Goal: Task Accomplishment & Management: Manage account settings

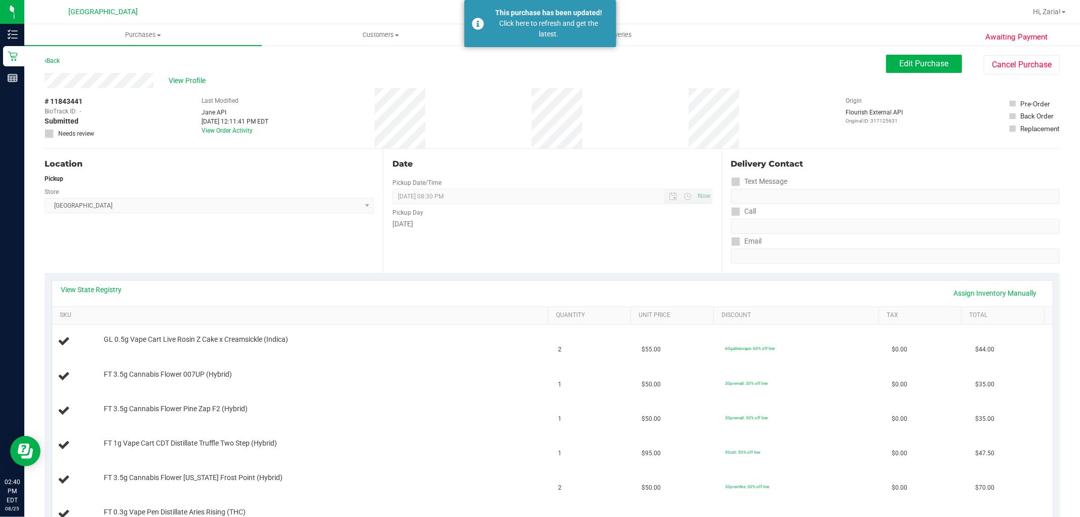
click at [57, 66] on div "Back" at bounding box center [52, 61] width 15 height 12
click at [56, 63] on link "Back" at bounding box center [52, 60] width 15 height 7
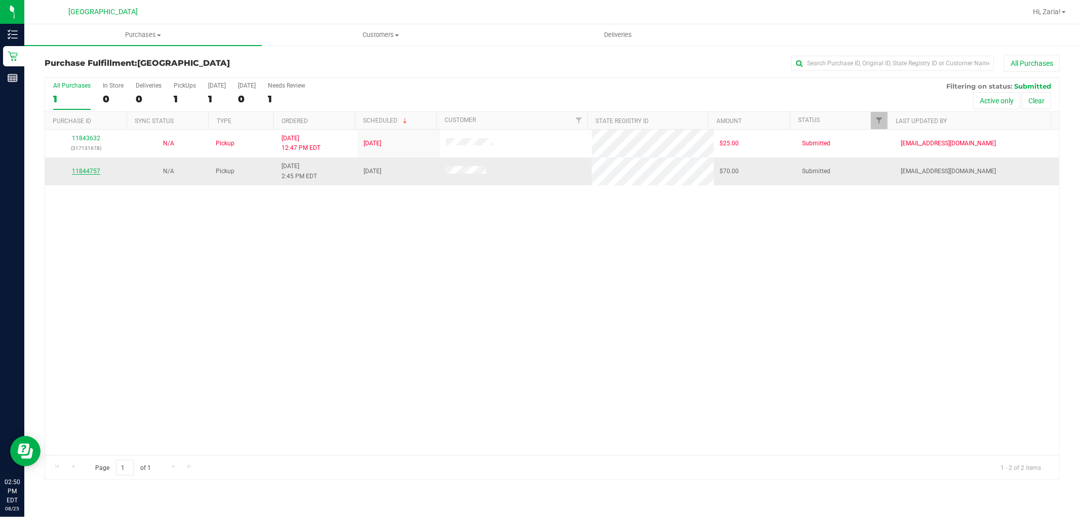
click at [78, 173] on link "11844757" at bounding box center [86, 171] width 28 height 7
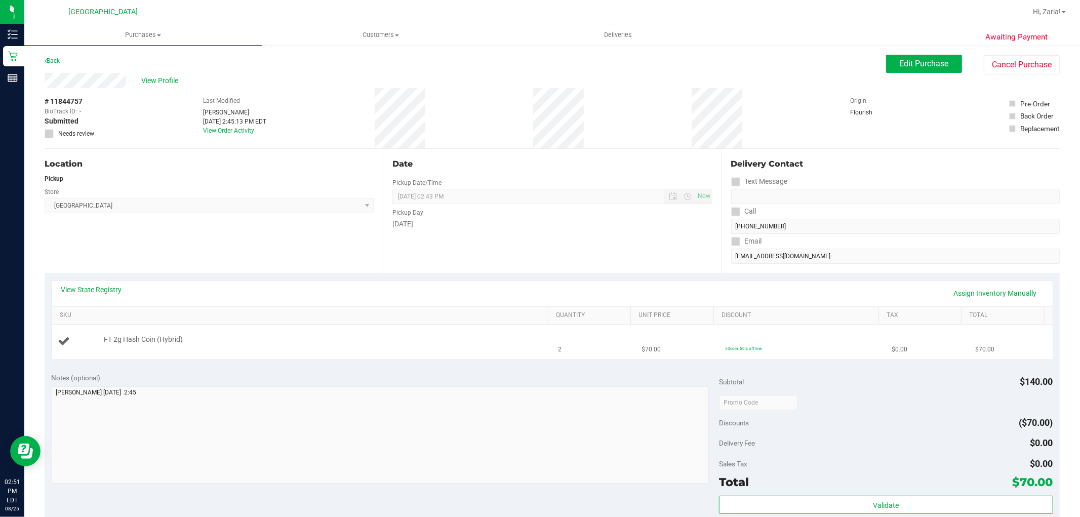
click at [140, 341] on span "FT 2g Hash Coin (Hybrid)" at bounding box center [143, 340] width 79 height 10
copy div "FT 2g Hash Coin (Hybrid)"
click at [328, 231] on div "Location Pickup Store Boynton Beach WC Select Store Bonita Springs WC Boynton B…" at bounding box center [214, 211] width 338 height 124
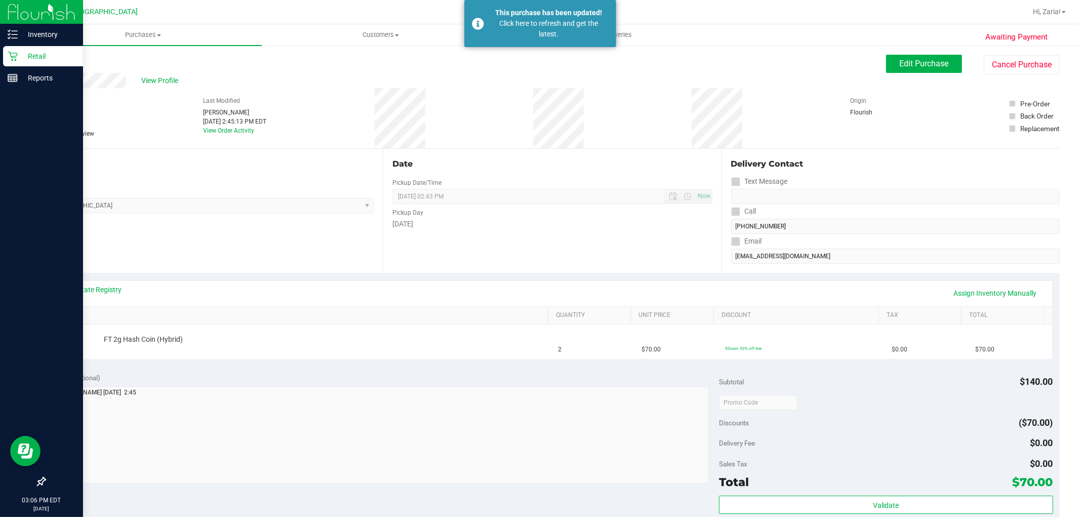
click at [10, 57] on icon at bounding box center [13, 56] width 10 height 10
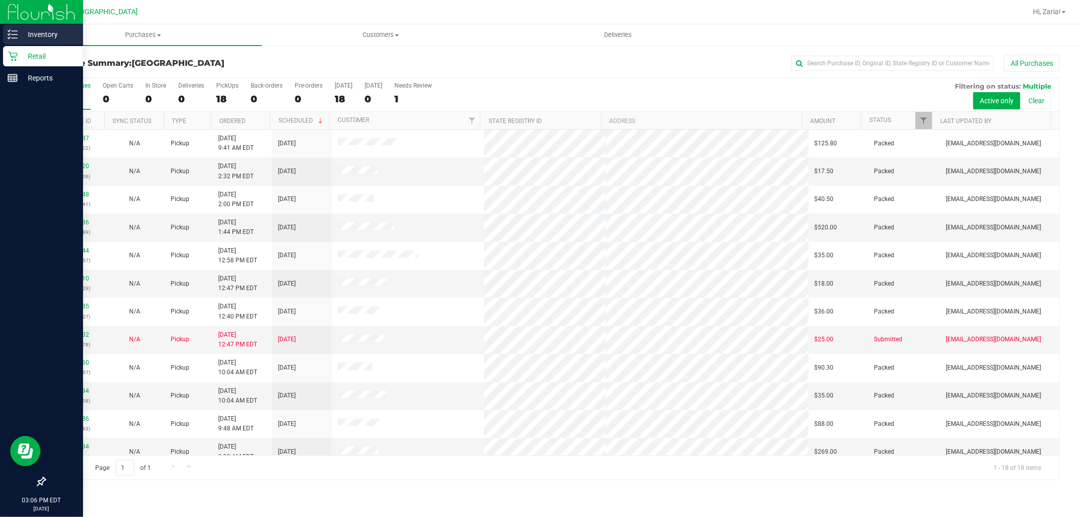
click at [39, 31] on p "Inventory" at bounding box center [48, 34] width 61 height 12
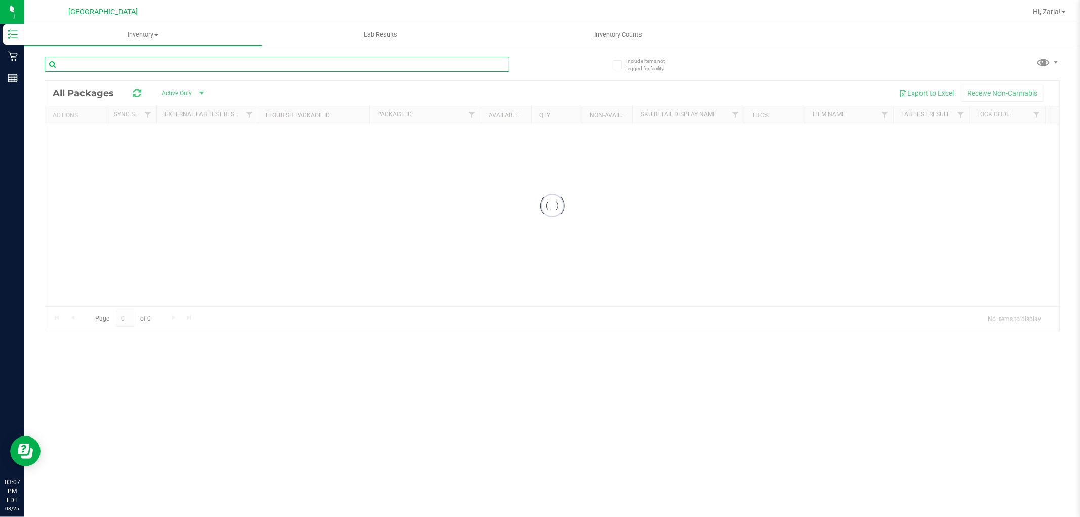
click at [146, 69] on input "text" at bounding box center [277, 64] width 465 height 15
click at [194, 66] on input "[CREDIT_CARD_NUMBER]" at bounding box center [277, 64] width 465 height 15
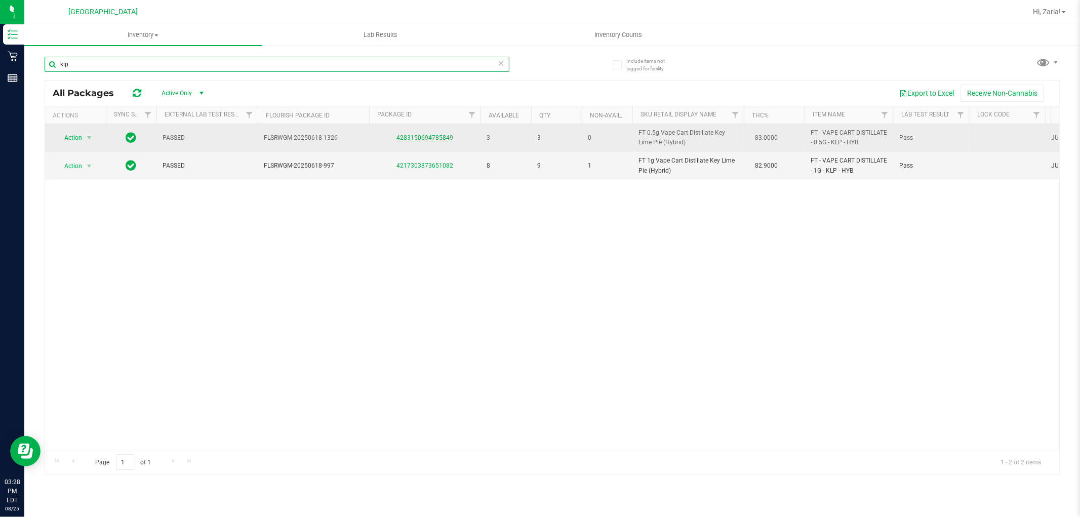
type input "klp"
click at [436, 135] on link "4283150694785849" at bounding box center [424, 137] width 57 height 7
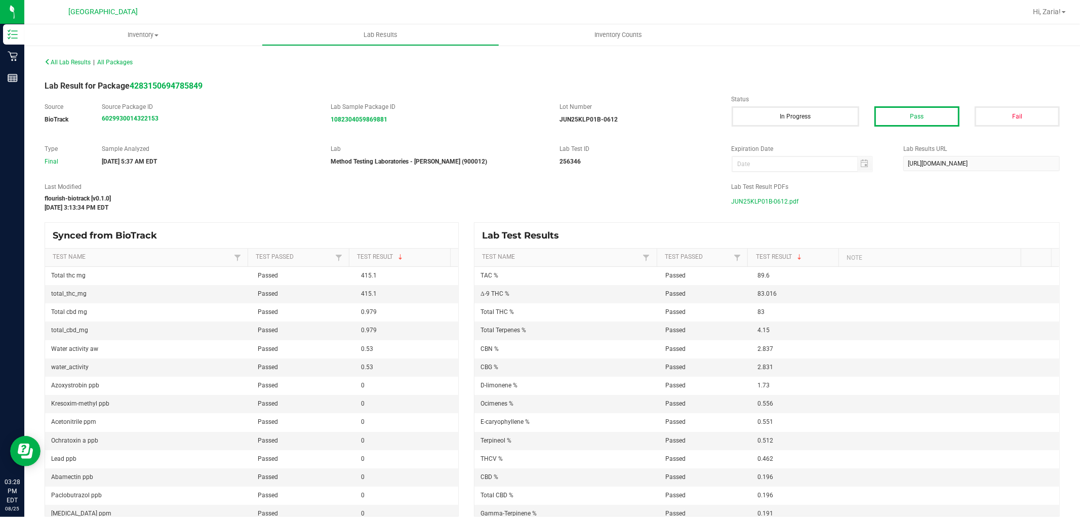
click at [770, 200] on span "JUN25KLP01B-0612.pdf" at bounding box center [765, 201] width 67 height 15
click at [78, 59] on span "All Lab Results" at bounding box center [68, 62] width 46 height 7
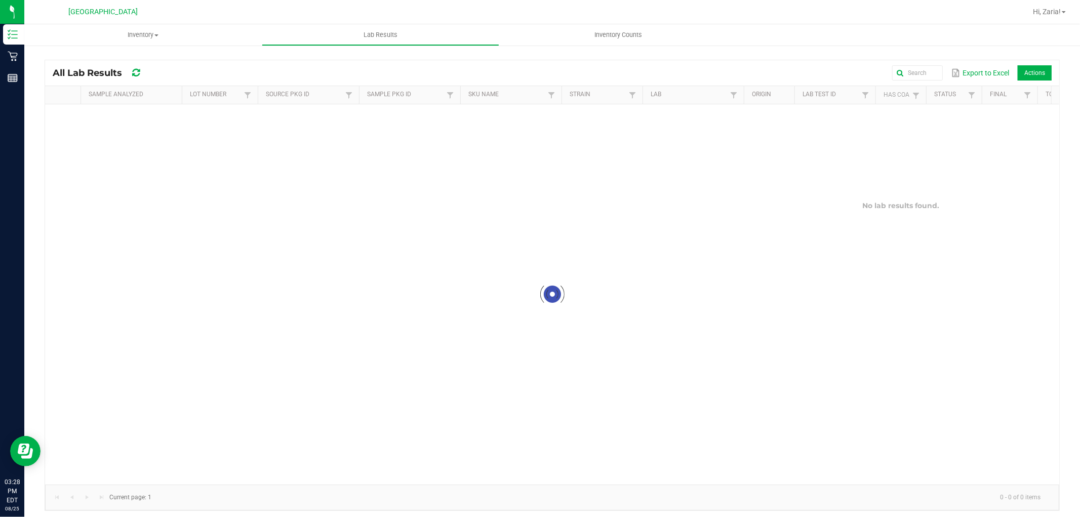
drag, startPoint x: 200, startPoint y: 59, endPoint x: 148, endPoint y: 85, distance: 57.5
click at [184, 82] on kendo-grid "All Lab Results Export to Excel Actions Sample Analyzed Lot Number Source Pkg I…" at bounding box center [552, 285] width 1015 height 451
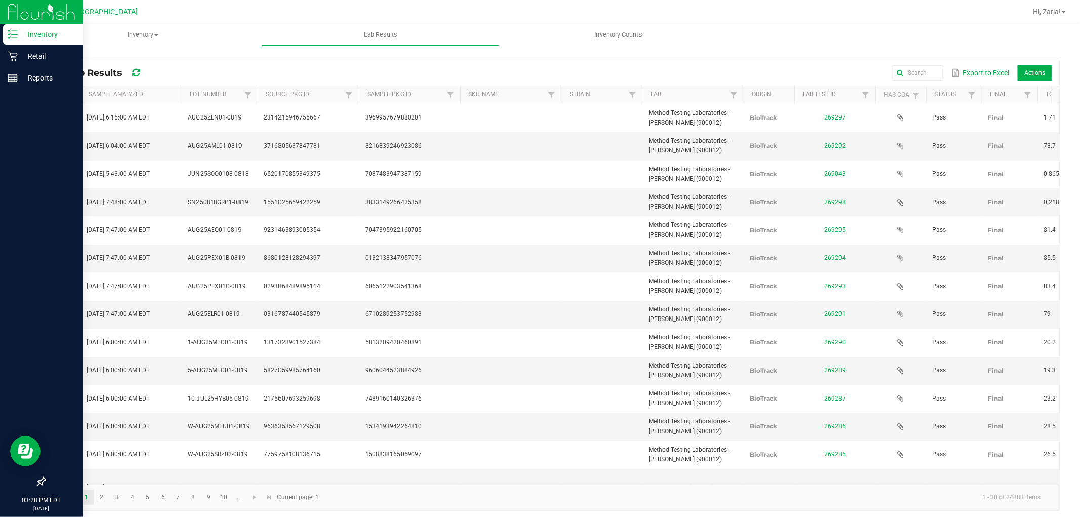
click at [18, 37] on p "Inventory" at bounding box center [48, 34] width 61 height 12
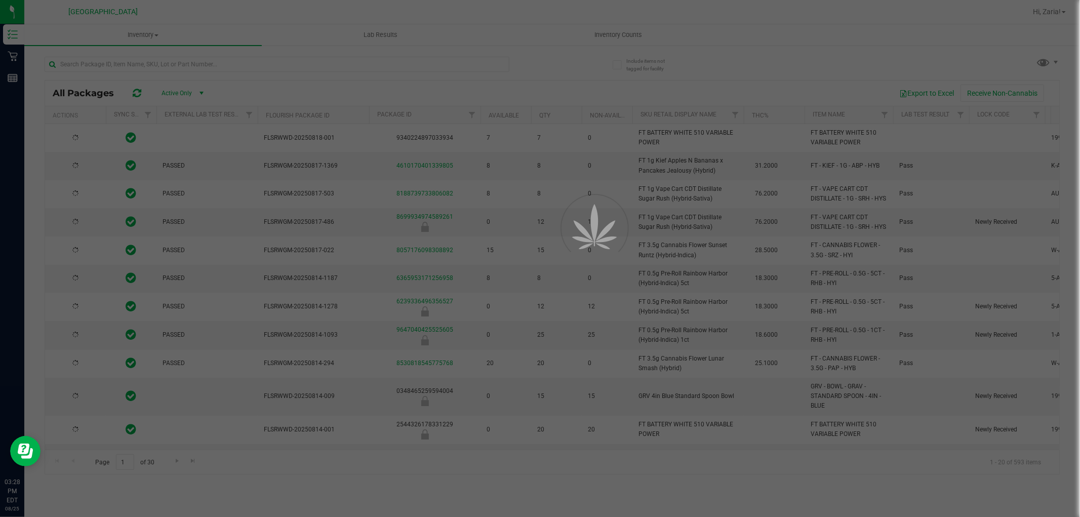
click at [124, 61] on div at bounding box center [540, 258] width 1080 height 517
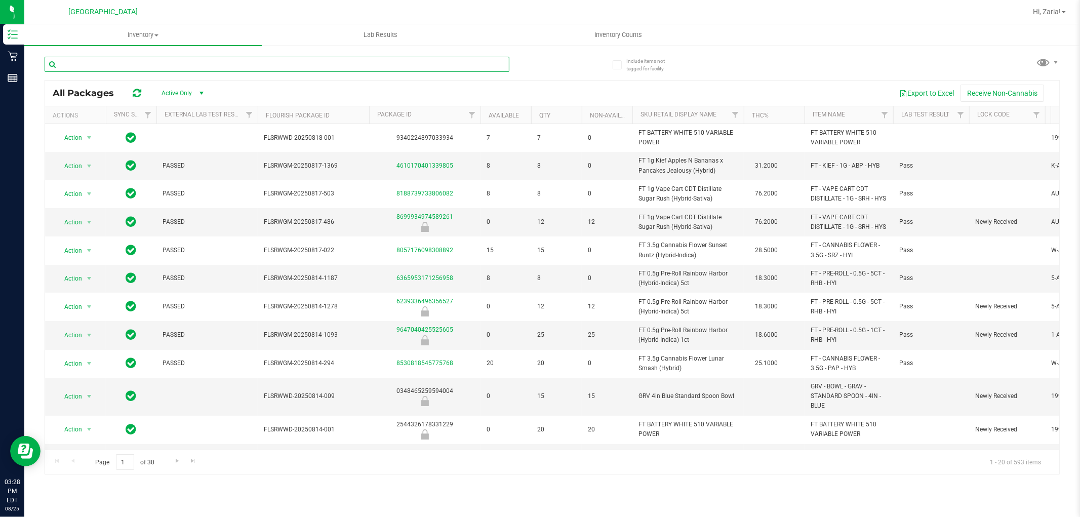
click at [125, 60] on input "text" at bounding box center [277, 64] width 465 height 15
click at [126, 59] on input "text" at bounding box center [277, 64] width 465 height 15
type input "pex"
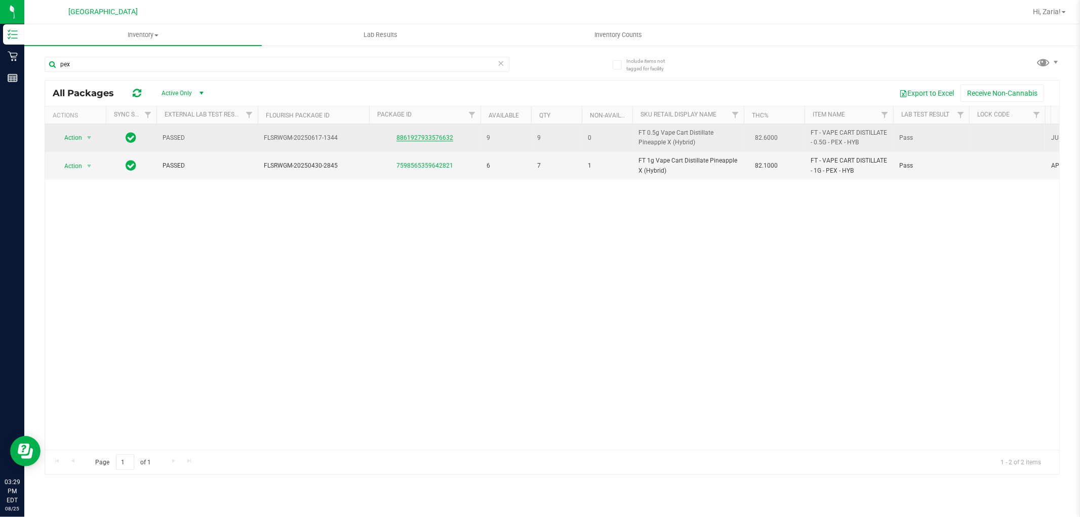
click at [416, 137] on link "8861927933576632" at bounding box center [424, 137] width 57 height 7
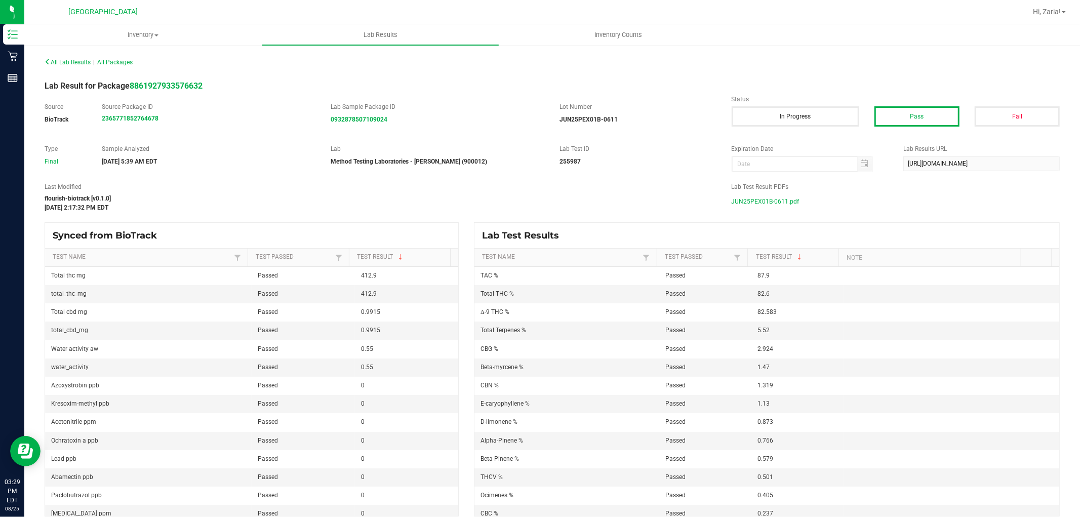
drag, startPoint x: 773, startPoint y: 201, endPoint x: 814, endPoint y: 200, distance: 40.5
click at [773, 200] on span "JUN25PEX01B-0611.pdf" at bounding box center [766, 201] width 68 height 15
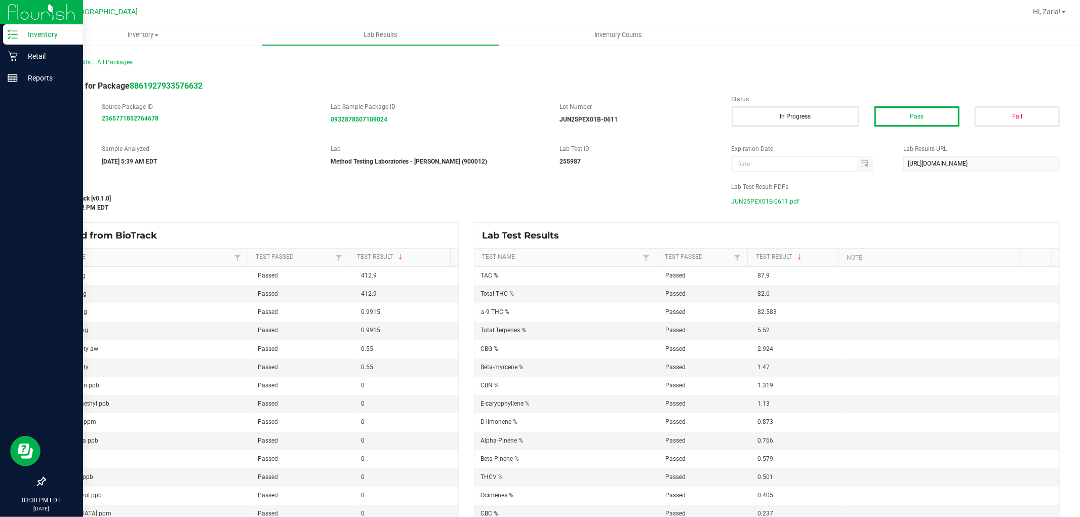
click at [40, 36] on p "Inventory" at bounding box center [48, 34] width 61 height 12
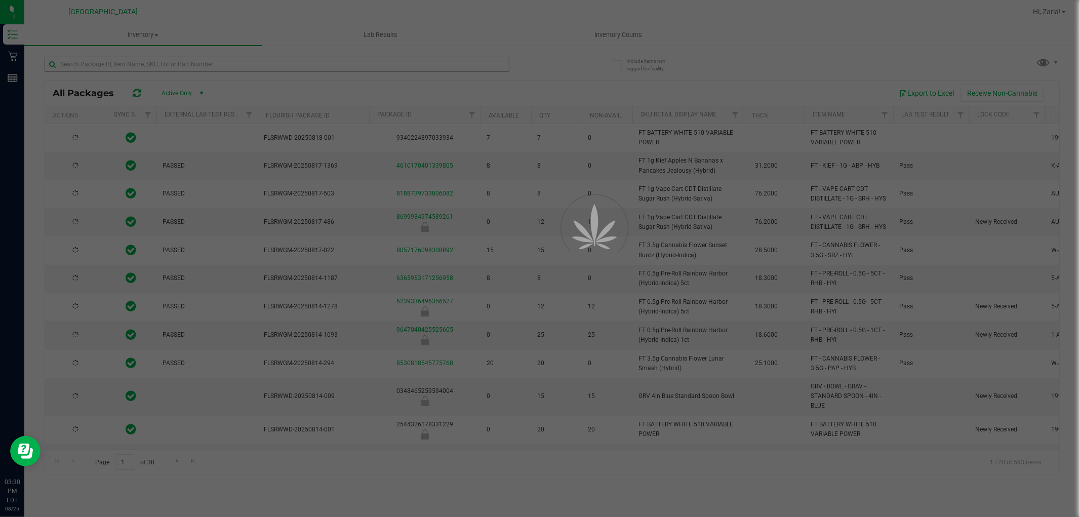
click at [361, 69] on div at bounding box center [540, 258] width 1080 height 517
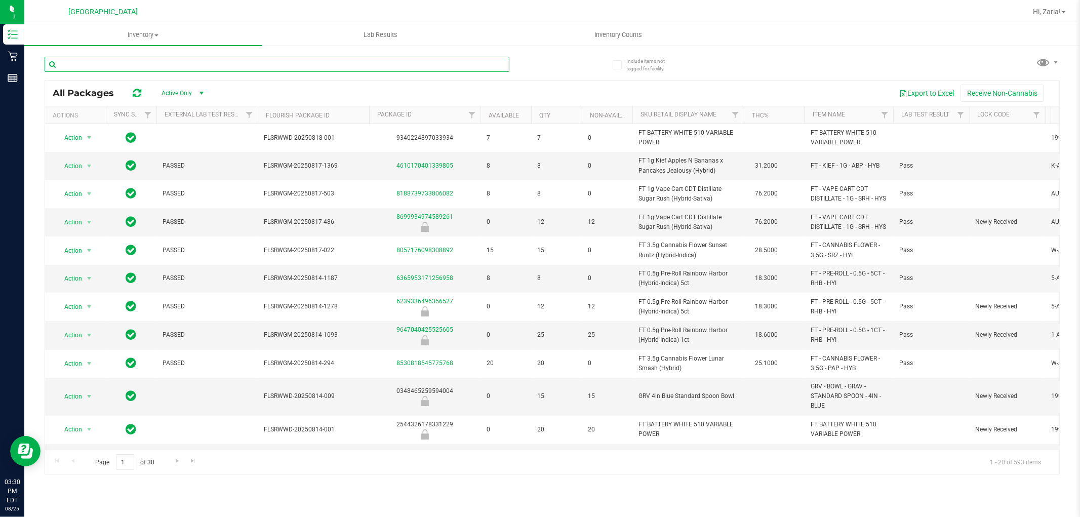
click at [362, 63] on input "text" at bounding box center [277, 64] width 465 height 15
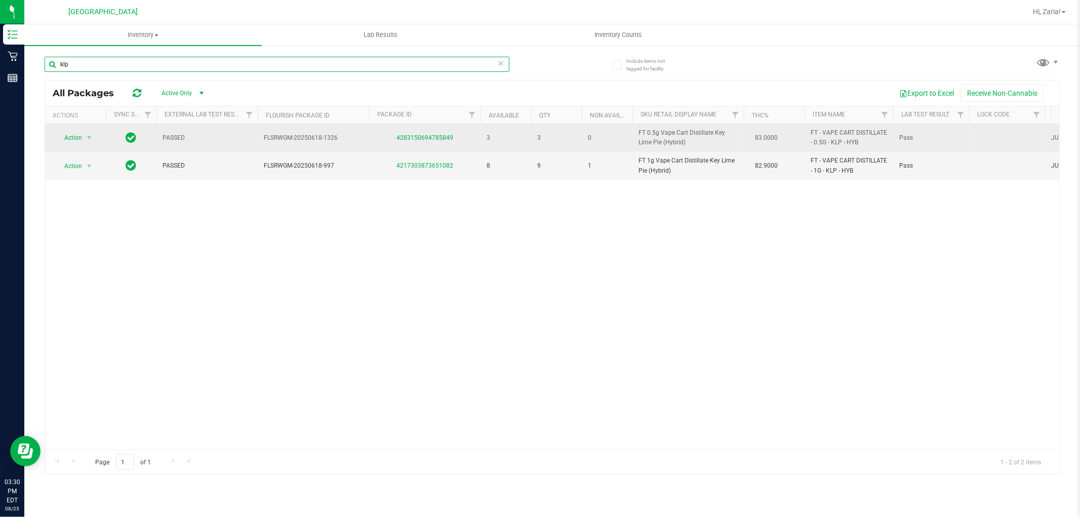
type input "klp"
click at [411, 129] on td "4283150694785849" at bounding box center [424, 138] width 111 height 28
click at [413, 133] on div "4283150694785849" at bounding box center [425, 138] width 114 height 10
click at [414, 139] on link "4283150694785849" at bounding box center [424, 137] width 57 height 7
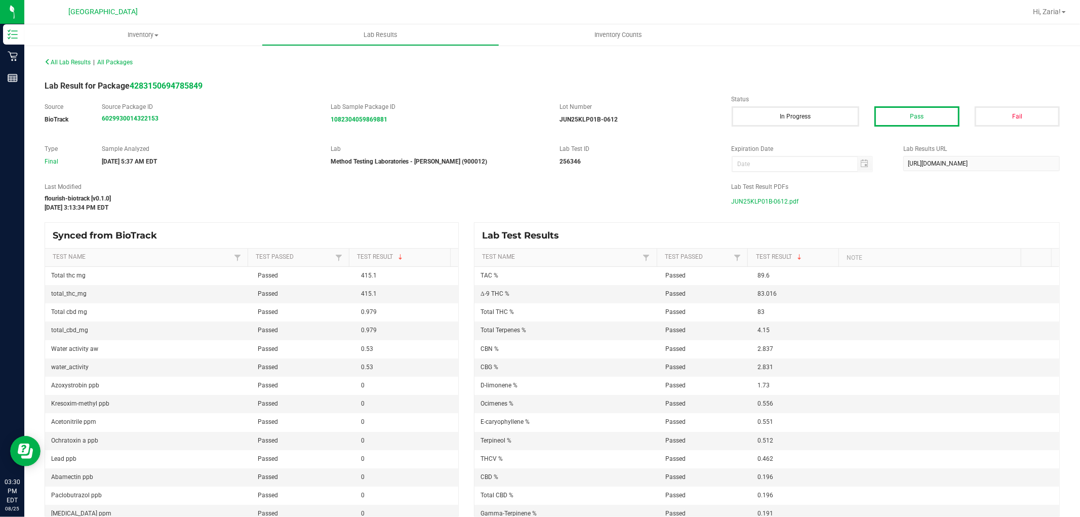
click at [748, 194] on span "JUN25KLP01B-0612.pdf" at bounding box center [765, 201] width 67 height 15
click at [78, 61] on span "All Lab Results" at bounding box center [68, 62] width 46 height 7
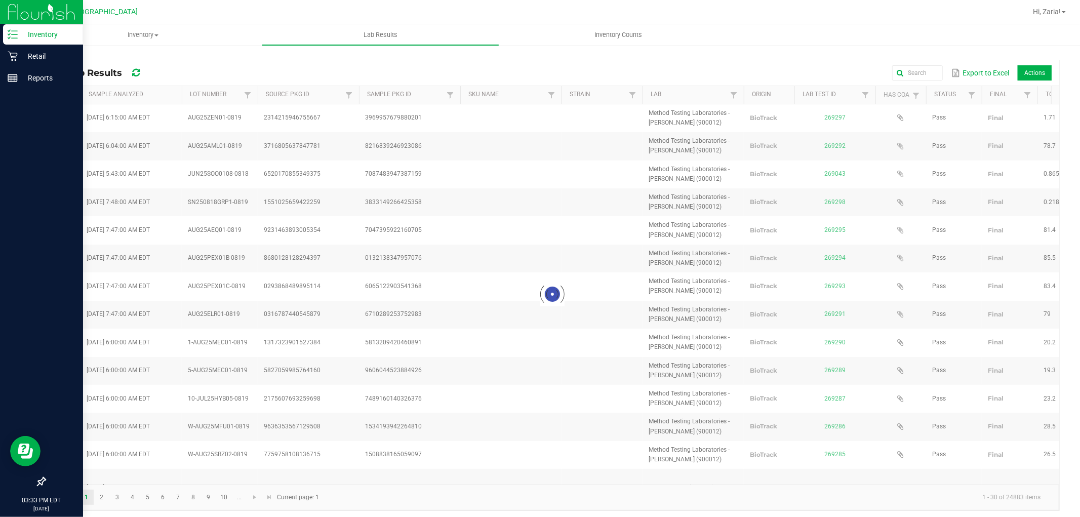
click at [30, 34] on p "Inventory" at bounding box center [48, 34] width 61 height 12
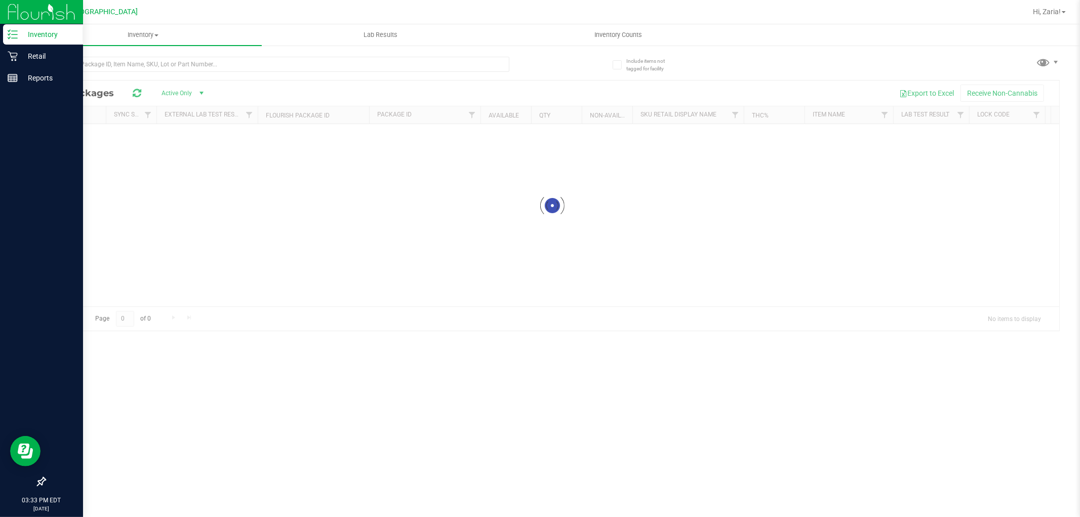
click at [123, 54] on div at bounding box center [299, 64] width 508 height 32
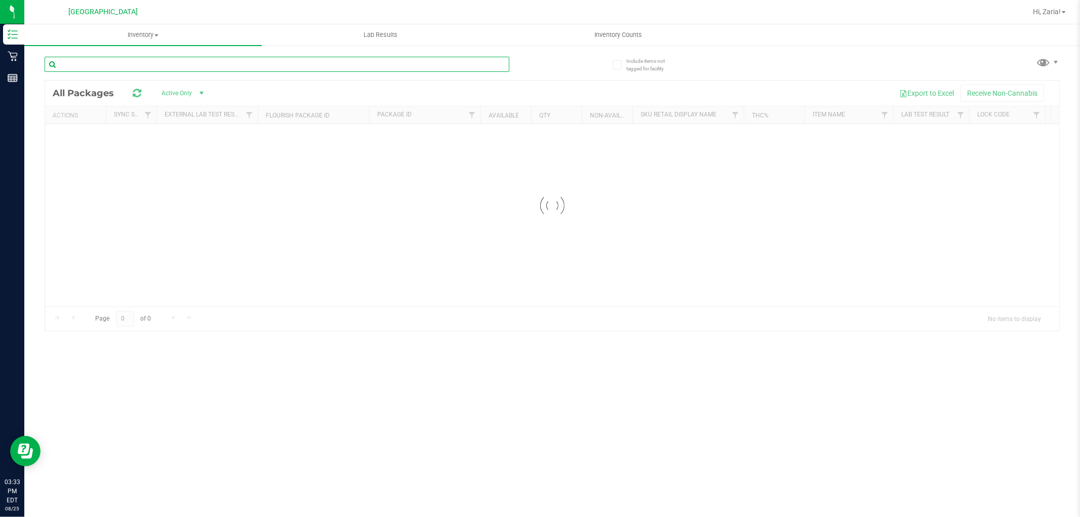
click at [125, 68] on input "text" at bounding box center [277, 64] width 465 height 15
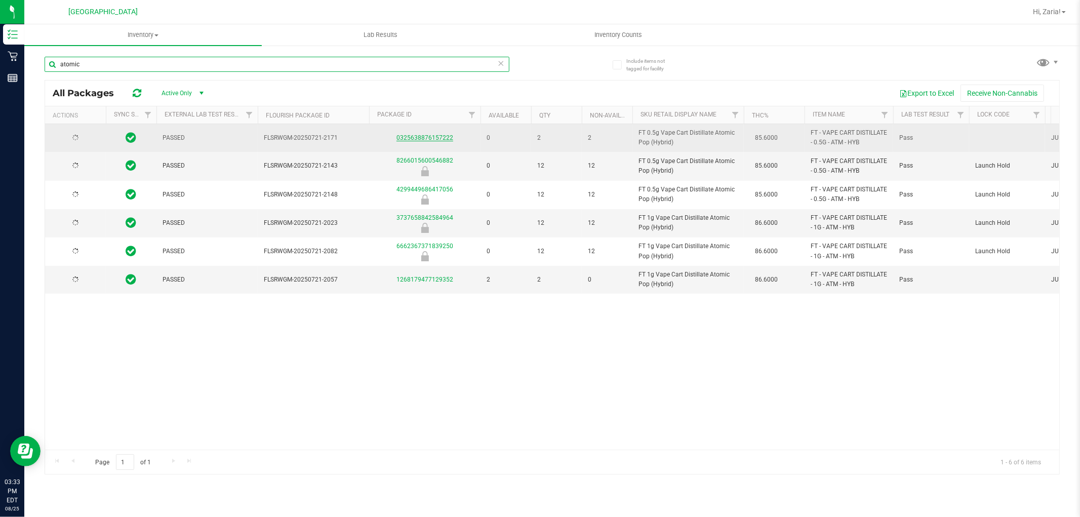
type input "atomic"
click at [419, 138] on link "0325638876157222" at bounding box center [424, 137] width 57 height 7
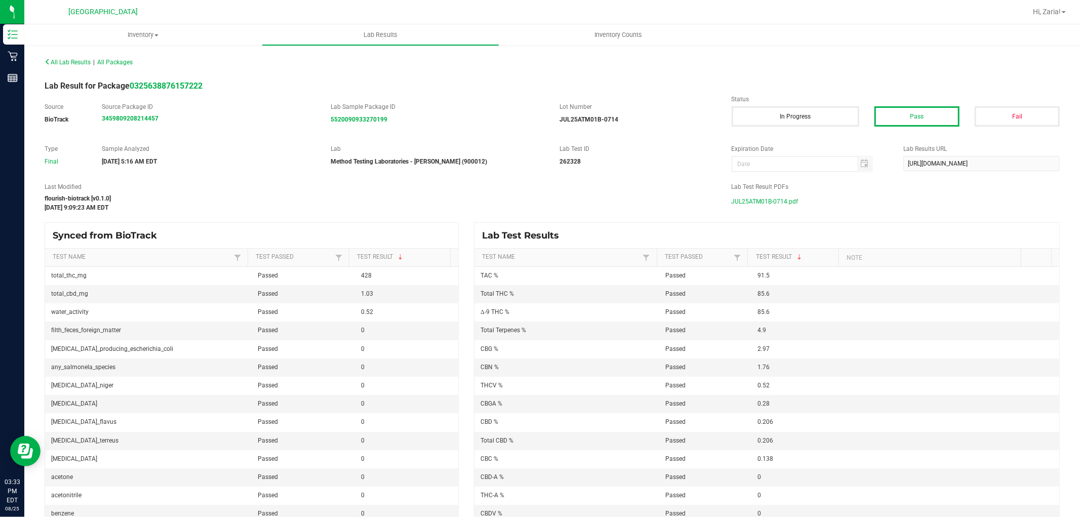
click at [769, 203] on span "JUL25ATM01B-0714.pdf" at bounding box center [765, 201] width 67 height 15
click at [1049, 12] on span "Hi, Zaria!" at bounding box center [1047, 12] width 28 height 8
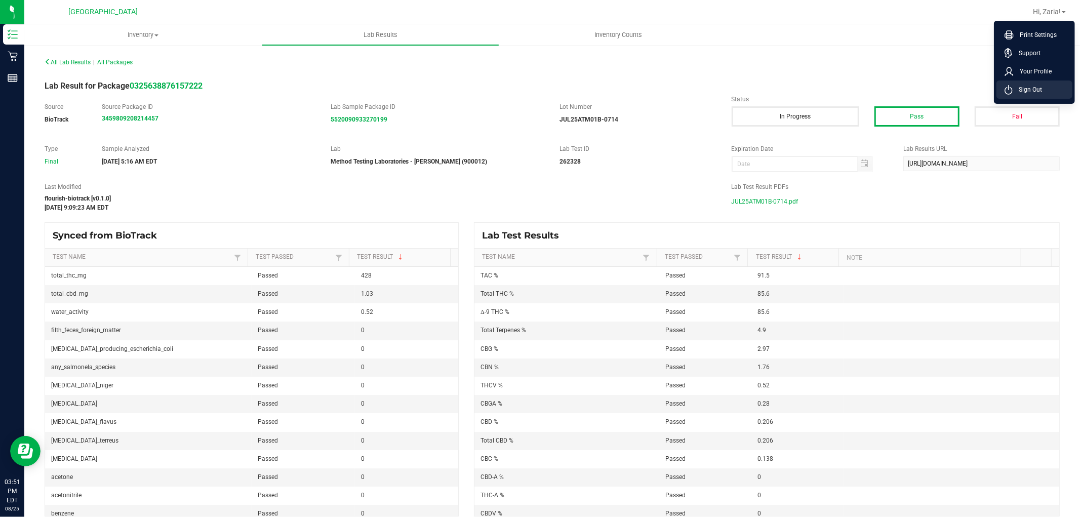
click at [1048, 88] on li "Sign Out" at bounding box center [1034, 89] width 76 height 18
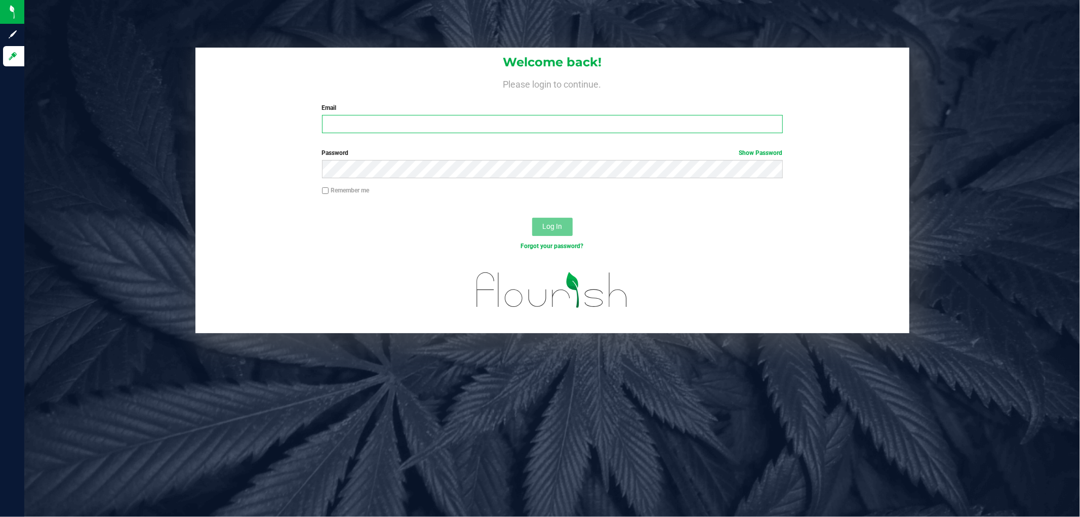
click at [734, 128] on input "Email" at bounding box center [552, 124] width 461 height 18
type input "mstephens@Liveparallel.com"
click at [532, 218] on button "Log In" at bounding box center [552, 227] width 40 height 18
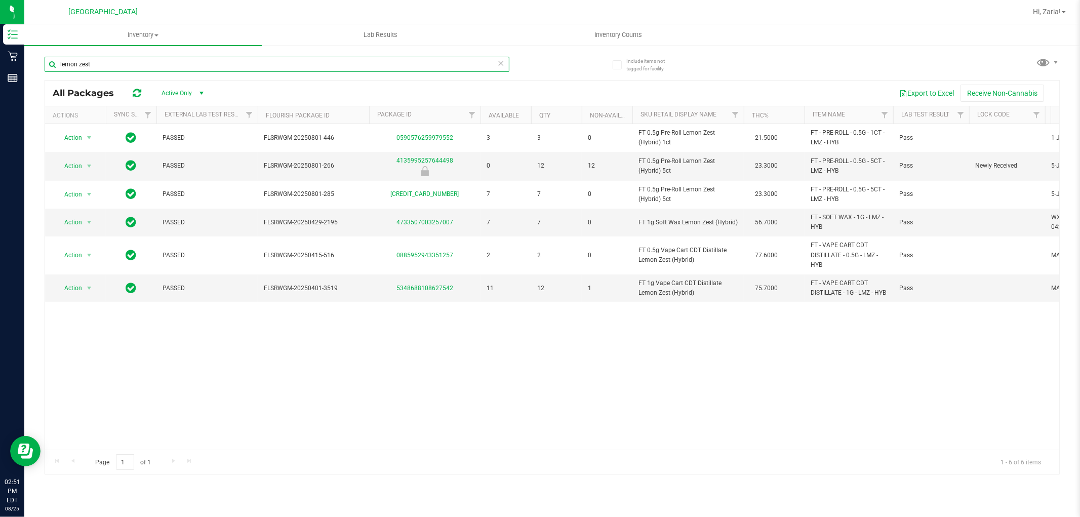
click at [137, 60] on input "lemon zest" at bounding box center [277, 64] width 465 height 15
paste input "FT 2g Hash Coin (Hybrid)"
type input "FT 2g Hash Coin (Hybrid)"
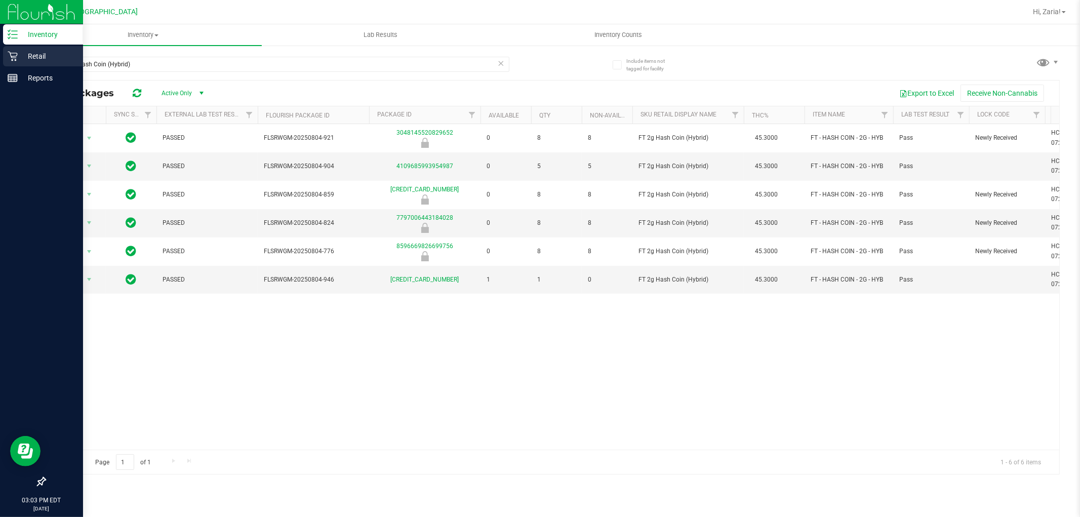
click at [41, 59] on p "Retail" at bounding box center [48, 56] width 61 height 12
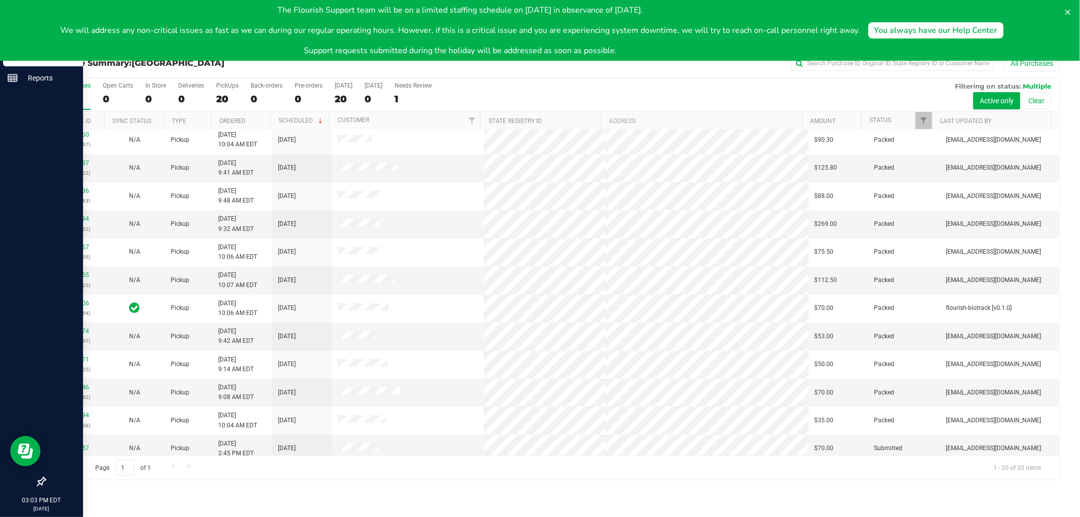
scroll to position [235, 0]
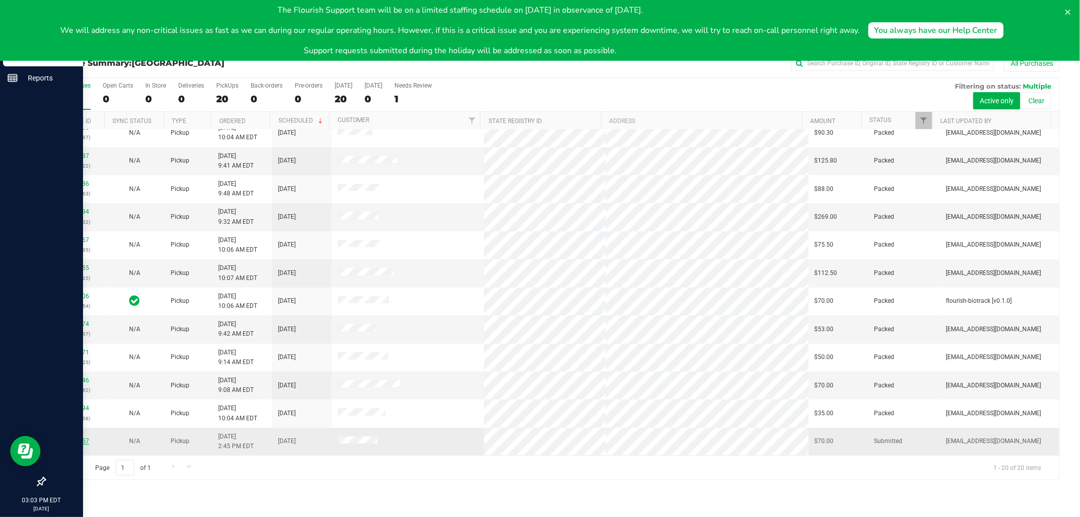
click at [78, 439] on link "11844757" at bounding box center [75, 440] width 28 height 7
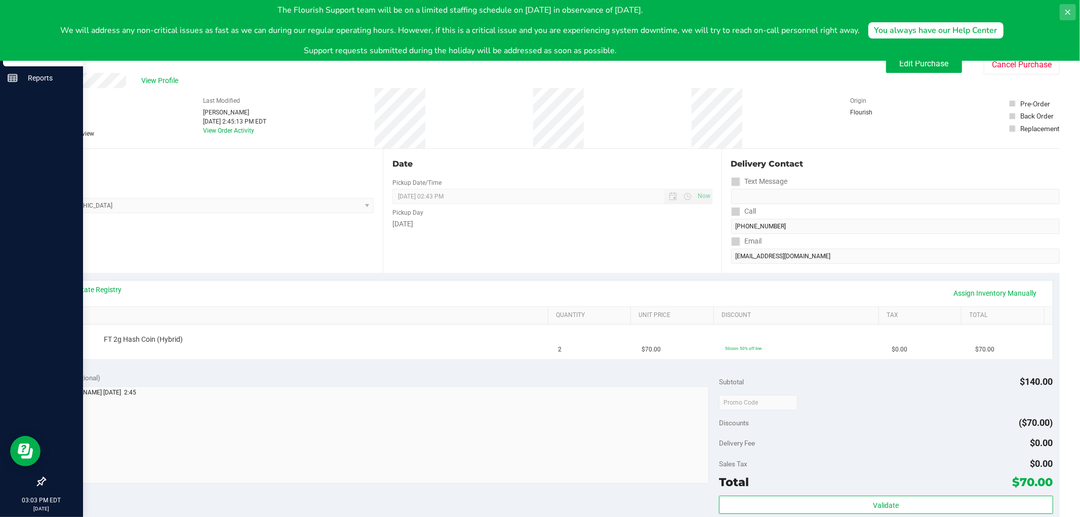
click at [1066, 7] on button at bounding box center [1068, 12] width 16 height 16
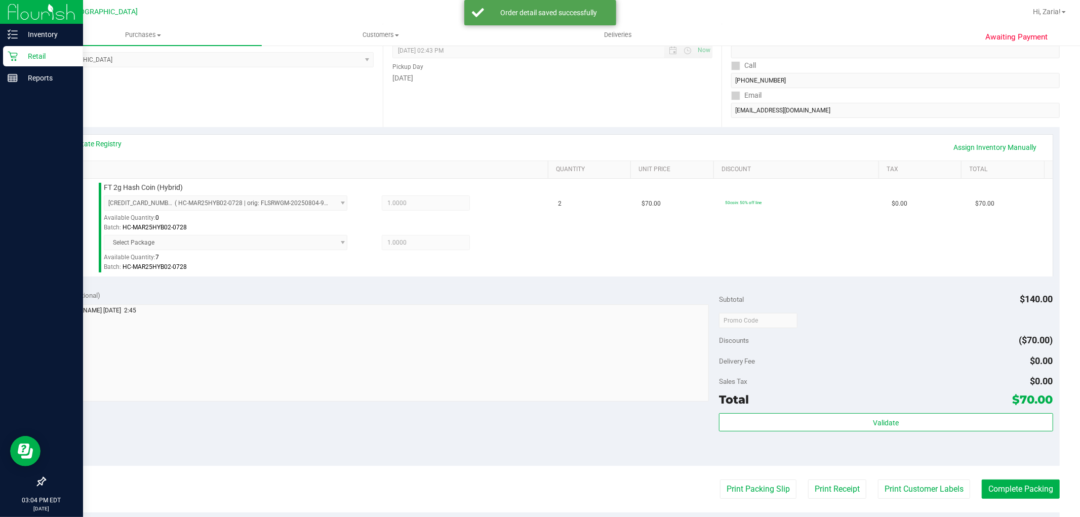
scroll to position [337, 0]
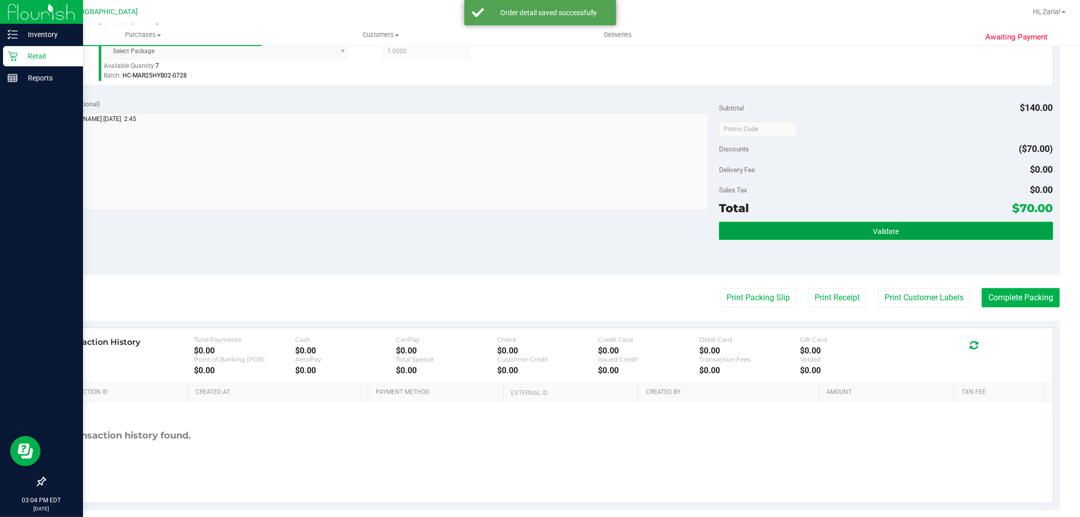
click at [905, 229] on button "Validate" at bounding box center [886, 231] width 334 height 18
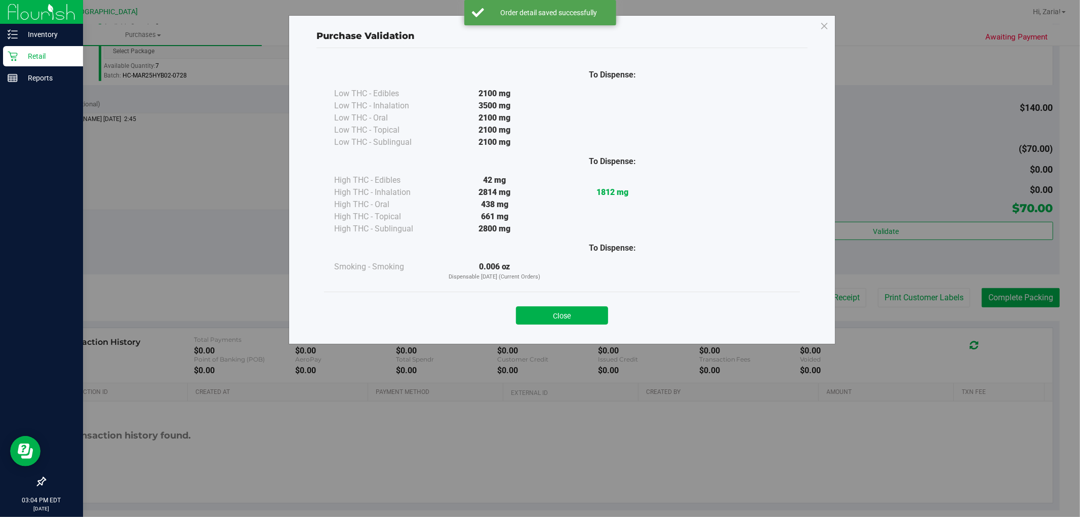
click at [907, 291] on div "Purchase Validation To Dispense: Low THC - Edibles 2100 mg" at bounding box center [543, 258] width 1087 height 517
click at [590, 310] on button "Close" at bounding box center [562, 315] width 92 height 18
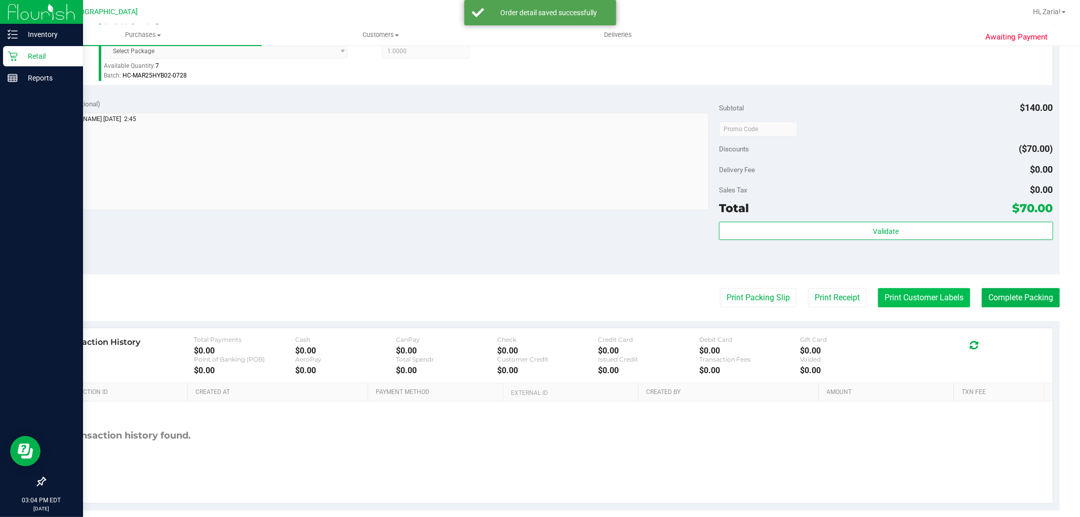
click at [889, 297] on button "Print Customer Labels" at bounding box center [924, 297] width 92 height 19
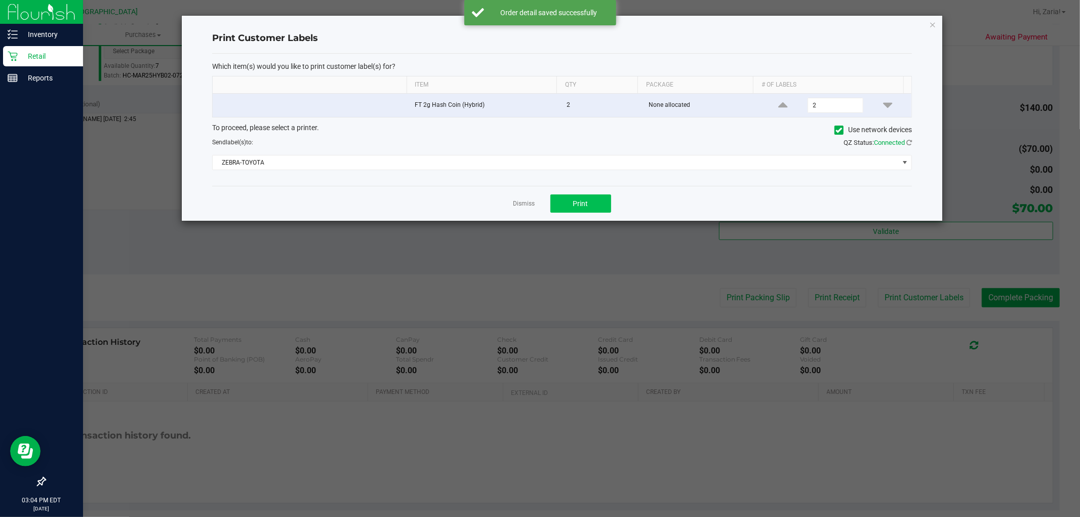
click at [611, 209] on div "Dismiss Print" at bounding box center [562, 203] width 700 height 35
click at [600, 204] on button "Print" at bounding box center [580, 203] width 61 height 18
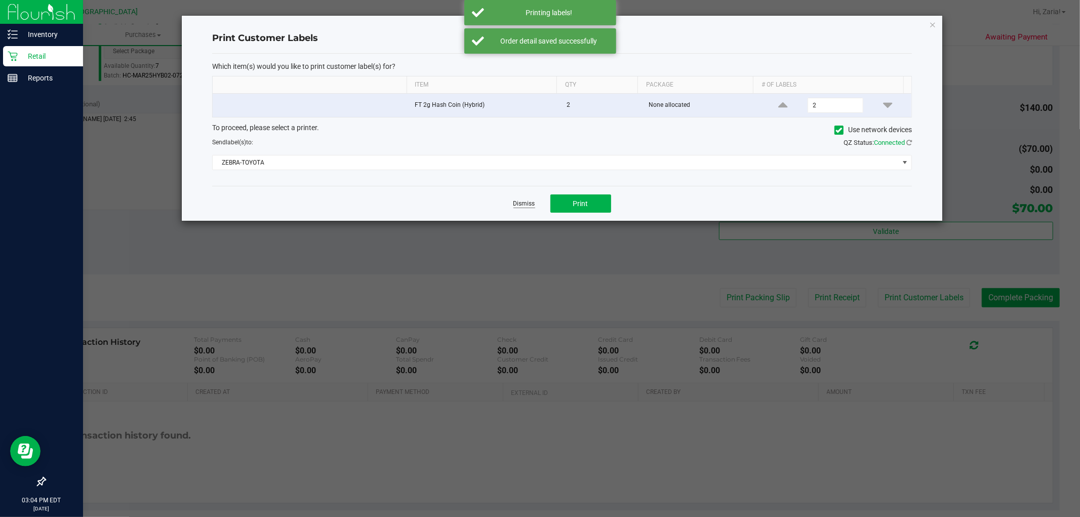
click at [517, 206] on link "Dismiss" at bounding box center [524, 203] width 22 height 9
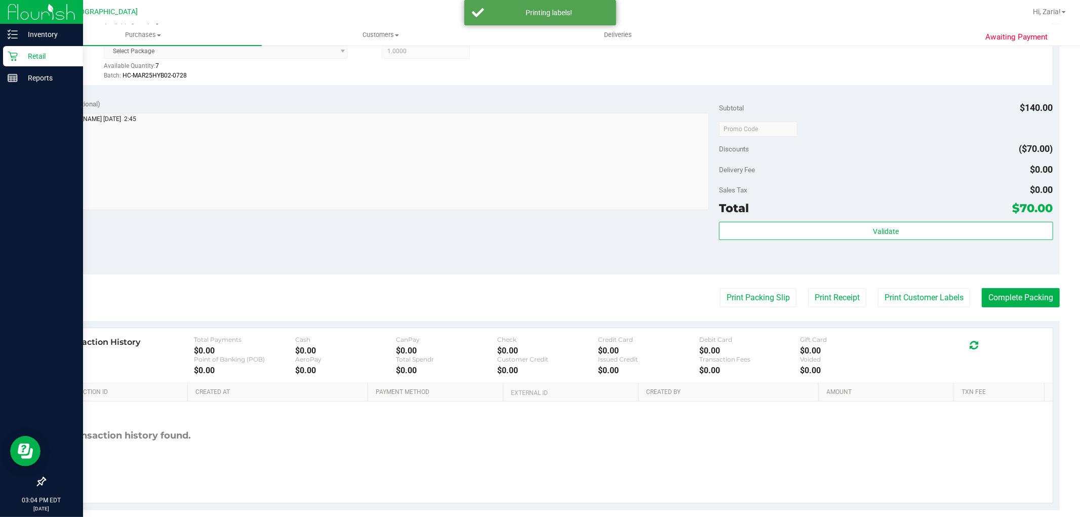
scroll to position [351, 0]
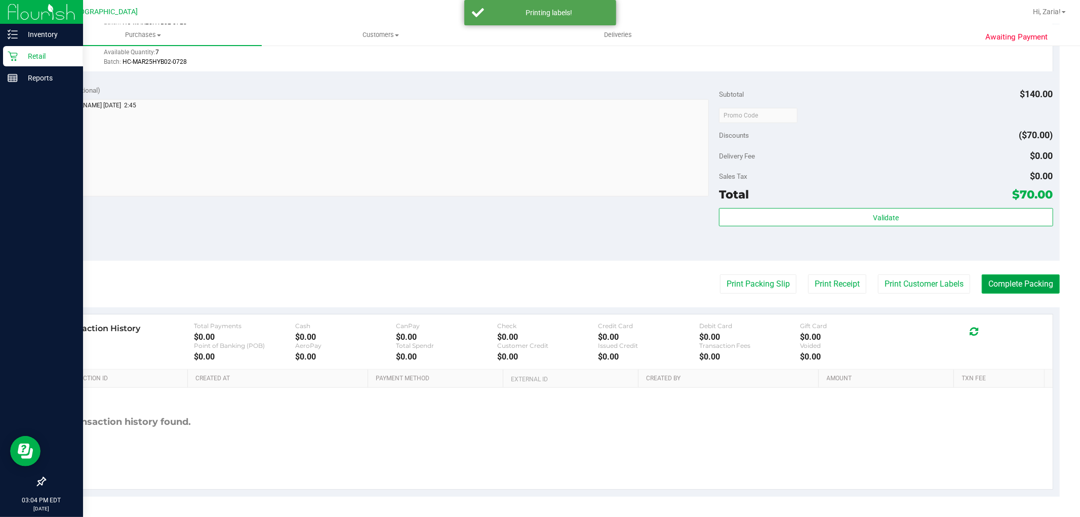
click at [1010, 277] on button "Complete Packing" at bounding box center [1021, 283] width 78 height 19
